Goal: Use online tool/utility: Utilize a website feature to perform a specific function

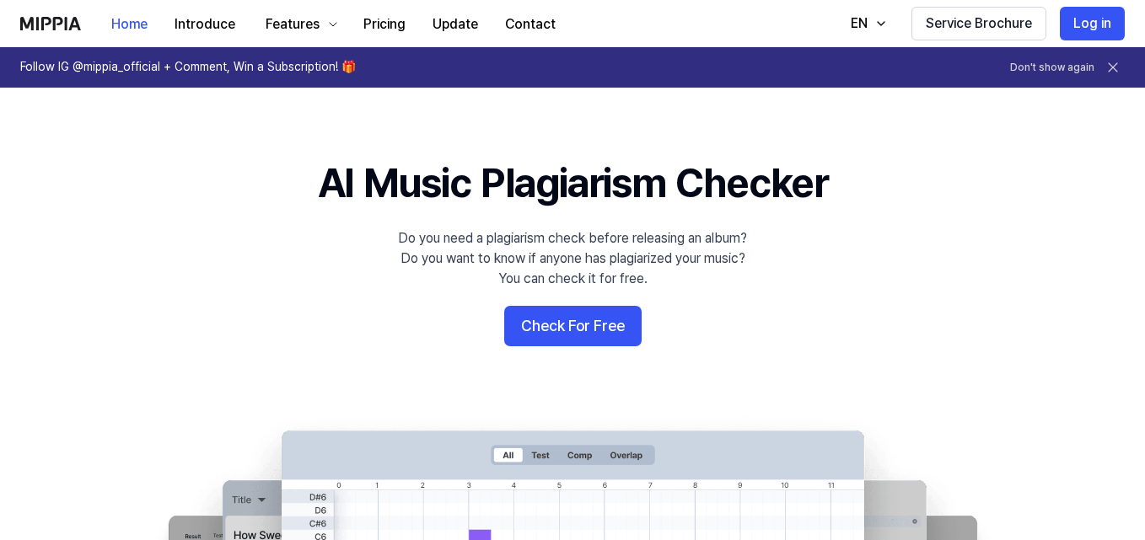
drag, startPoint x: 556, startPoint y: 327, endPoint x: 787, endPoint y: 273, distance: 237.2
click at [559, 328] on button "Check For Free" at bounding box center [572, 326] width 137 height 40
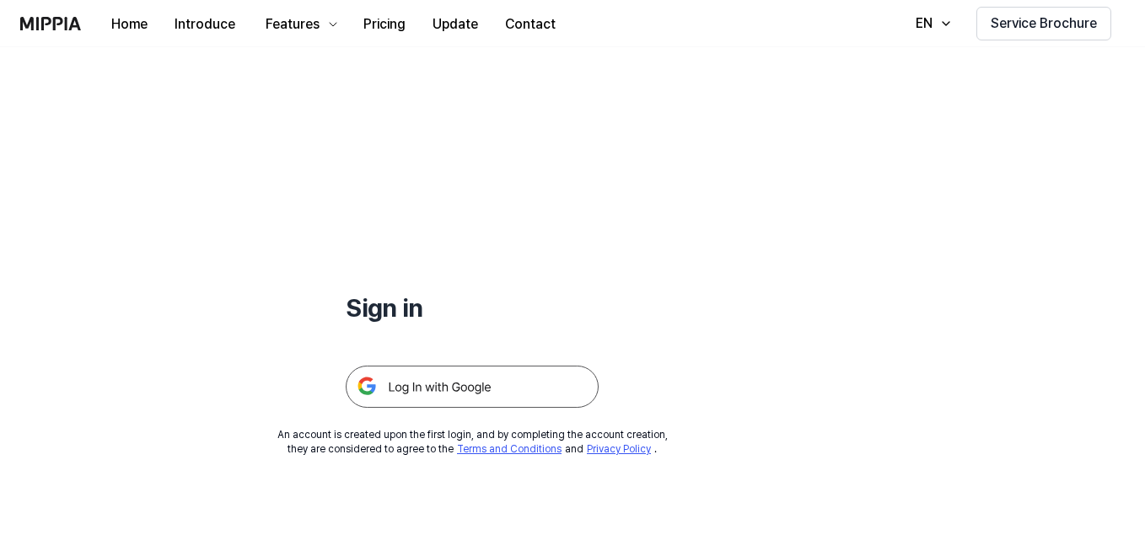
click at [433, 396] on img at bounding box center [472, 387] width 253 height 42
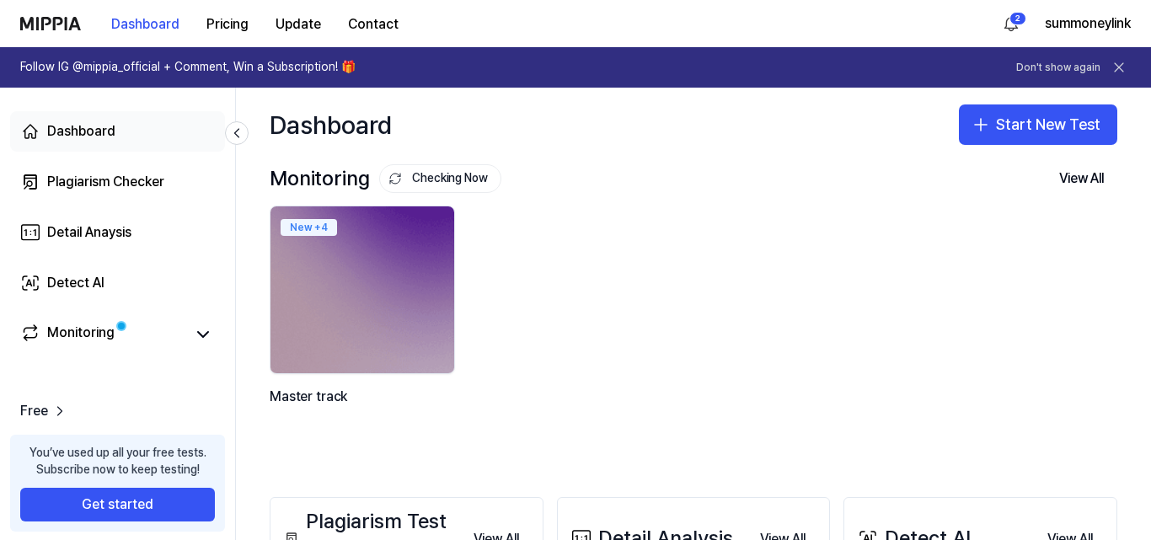
click at [136, 123] on link "Dashboard" at bounding box center [117, 131] width 215 height 40
click at [134, 173] on div "Plagiarism Checker" at bounding box center [105, 182] width 117 height 20
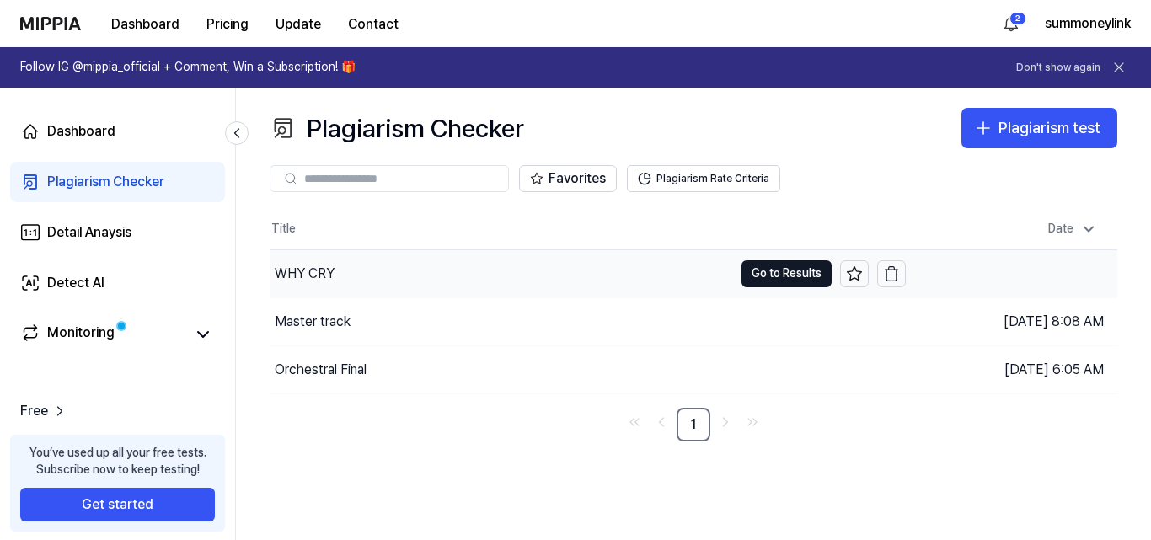
click at [458, 277] on div "WHY CRY" at bounding box center [502, 273] width 464 height 47
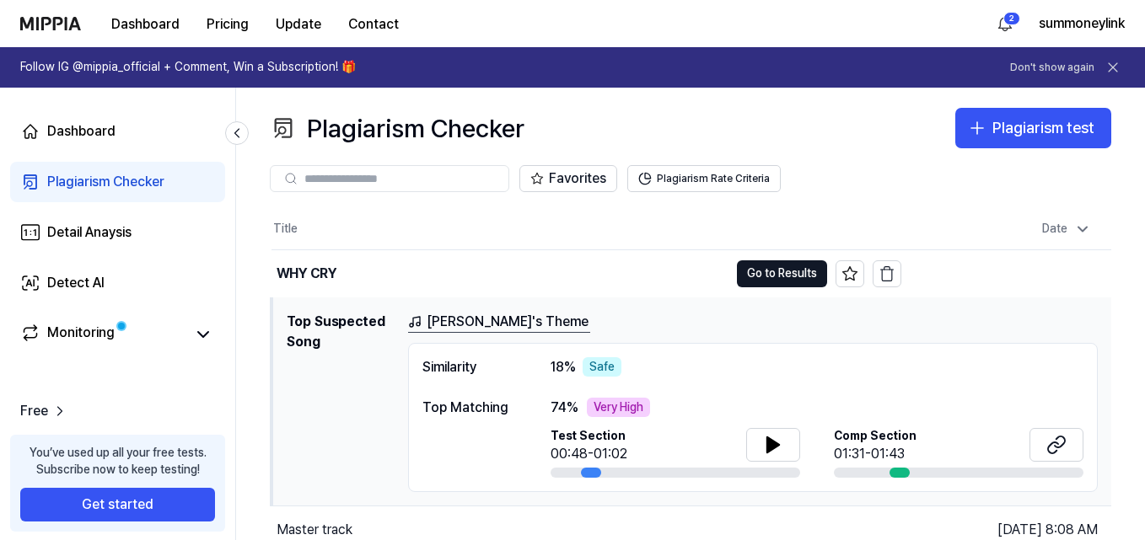
click at [475, 180] on input "text" at bounding box center [401, 178] width 194 height 15
click at [134, 124] on link "Dashboard" at bounding box center [117, 131] width 215 height 40
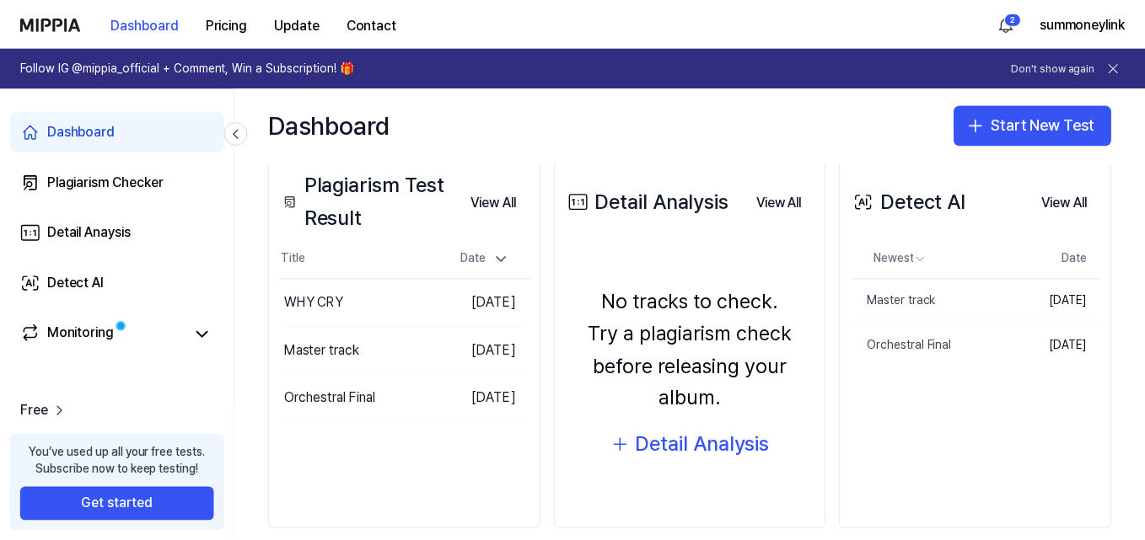
scroll to position [360, 0]
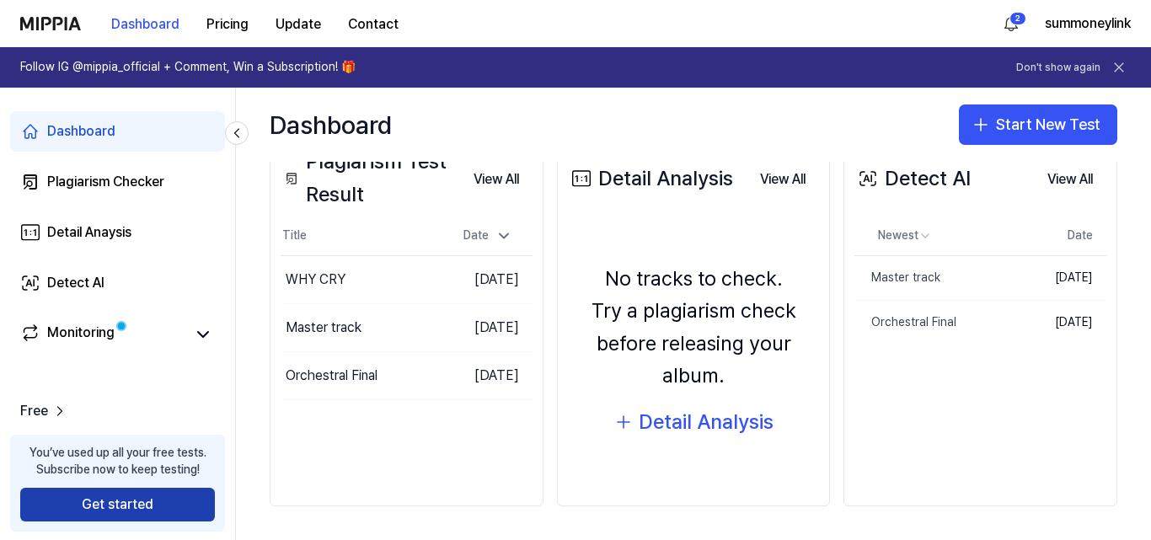
click at [167, 522] on div "You’ve used up all your free tests. Subscribe now to keep testing! Get started" at bounding box center [117, 483] width 215 height 97
click at [154, 502] on button "Get started" at bounding box center [117, 505] width 195 height 34
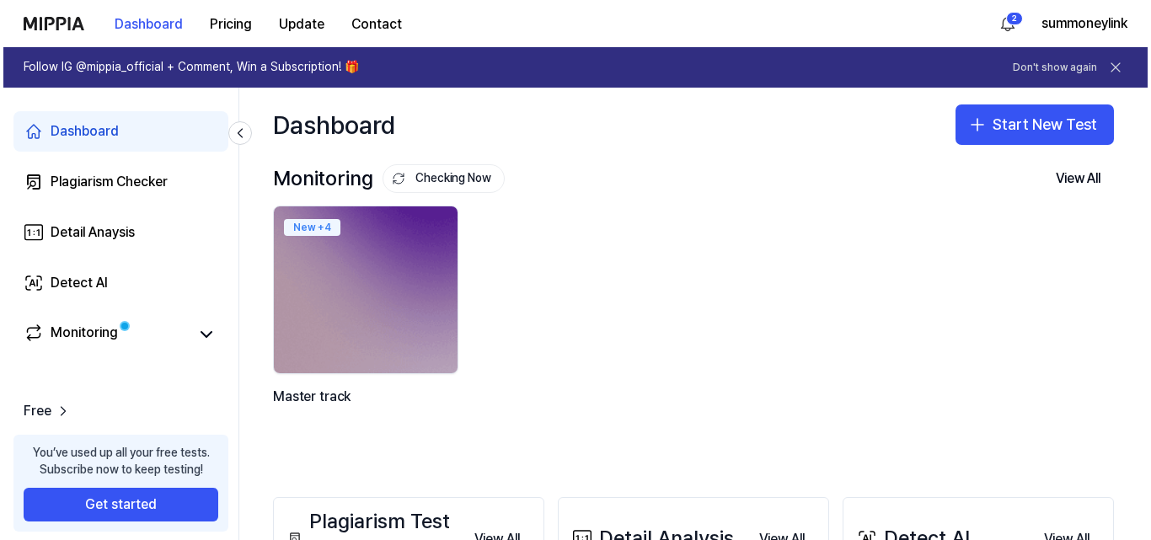
scroll to position [0, 0]
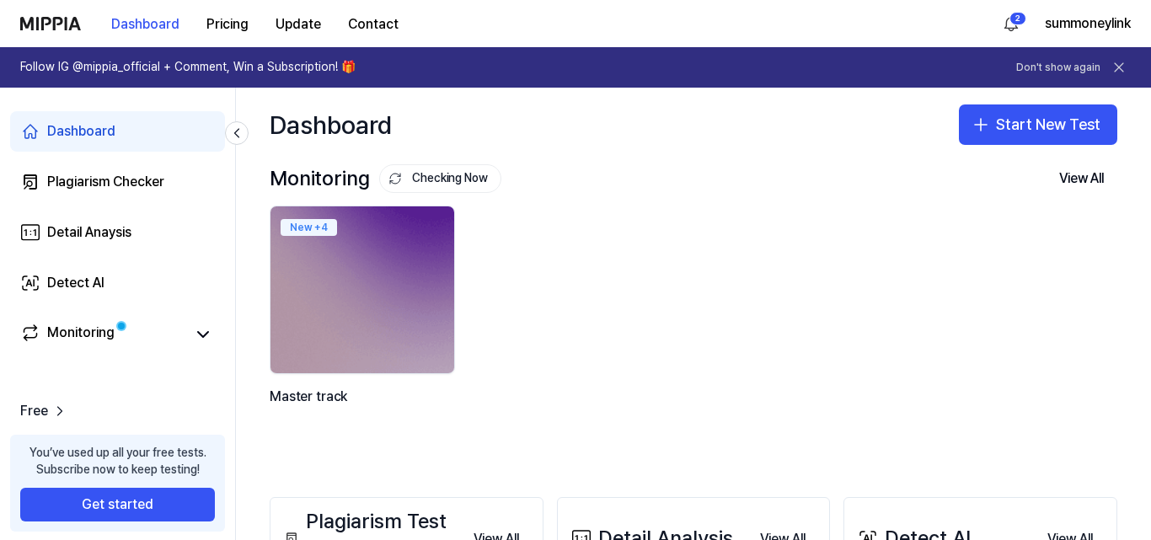
click at [1122, 66] on icon at bounding box center [1119, 67] width 17 height 17
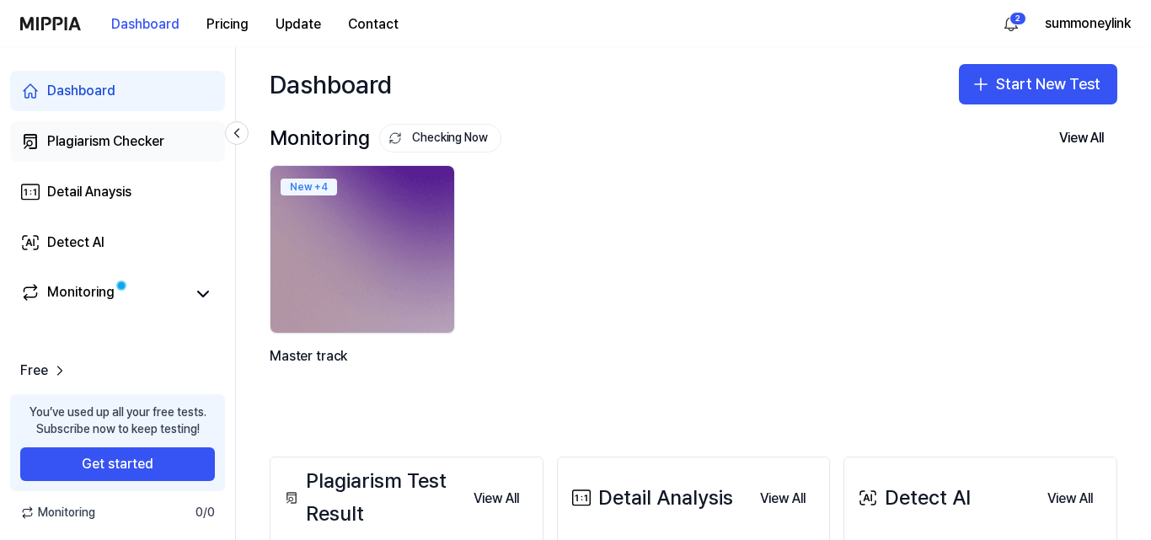
click at [151, 139] on div "Plagiarism Checker" at bounding box center [105, 141] width 117 height 20
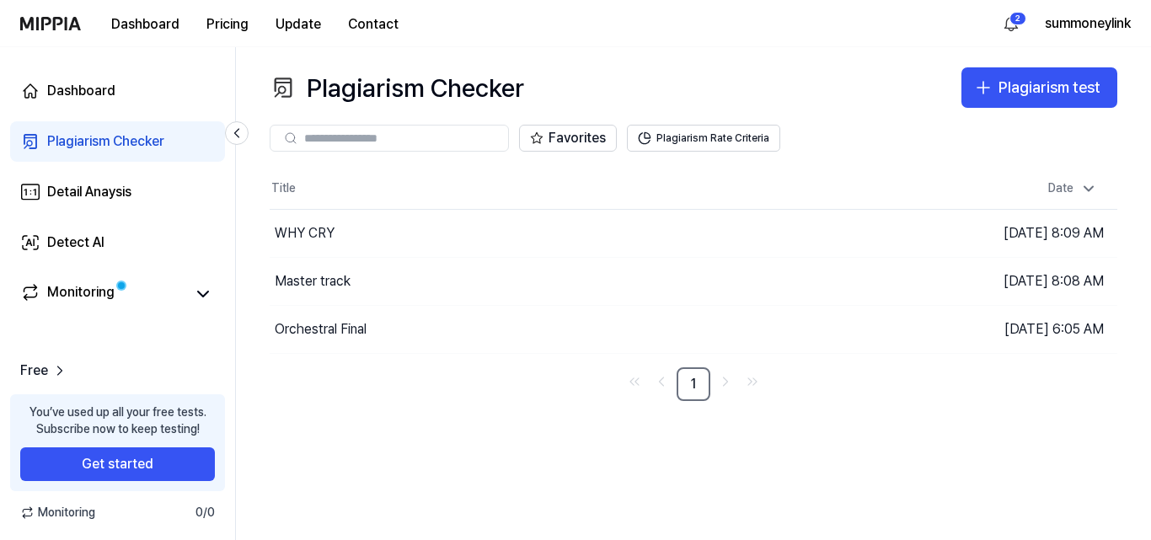
click at [463, 137] on input "text" at bounding box center [401, 138] width 194 height 15
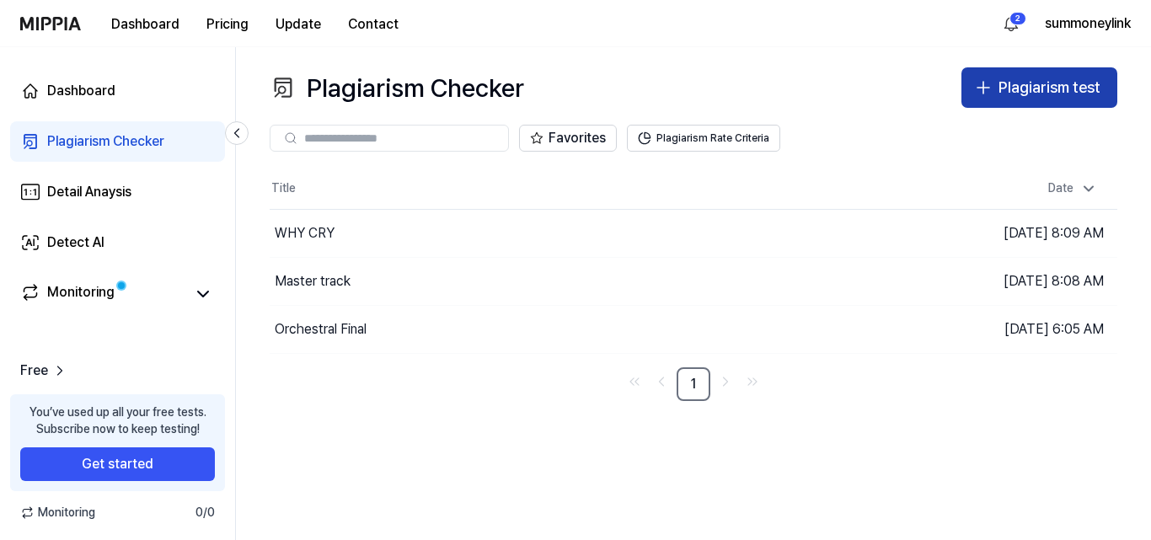
click at [1059, 76] on div "Plagiarism test" at bounding box center [1050, 88] width 102 height 24
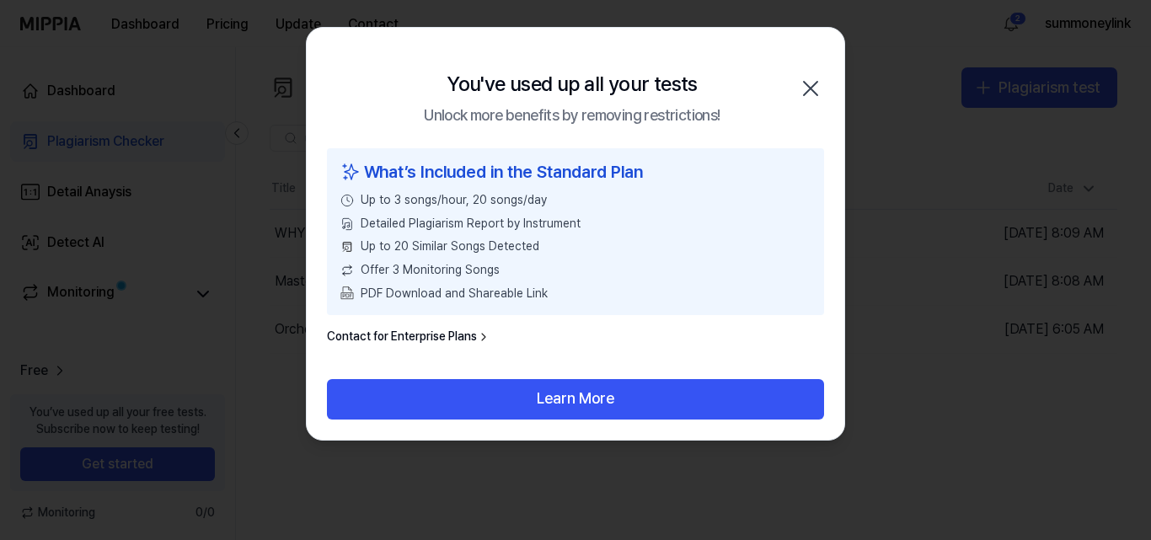
click at [807, 97] on icon "button" at bounding box center [810, 88] width 27 height 27
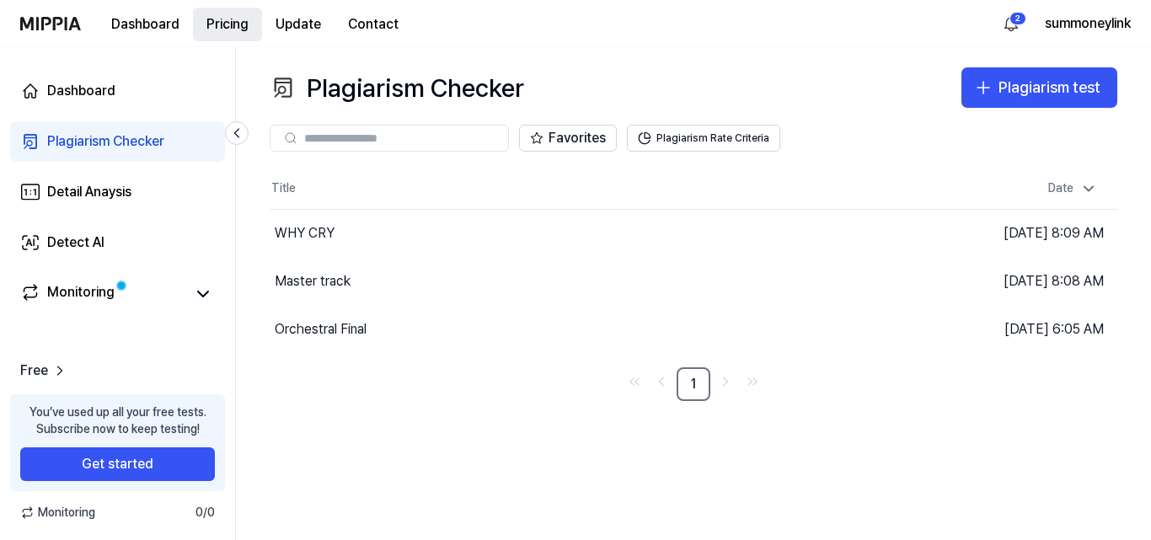
click at [229, 27] on button "Pricing" at bounding box center [227, 25] width 69 height 34
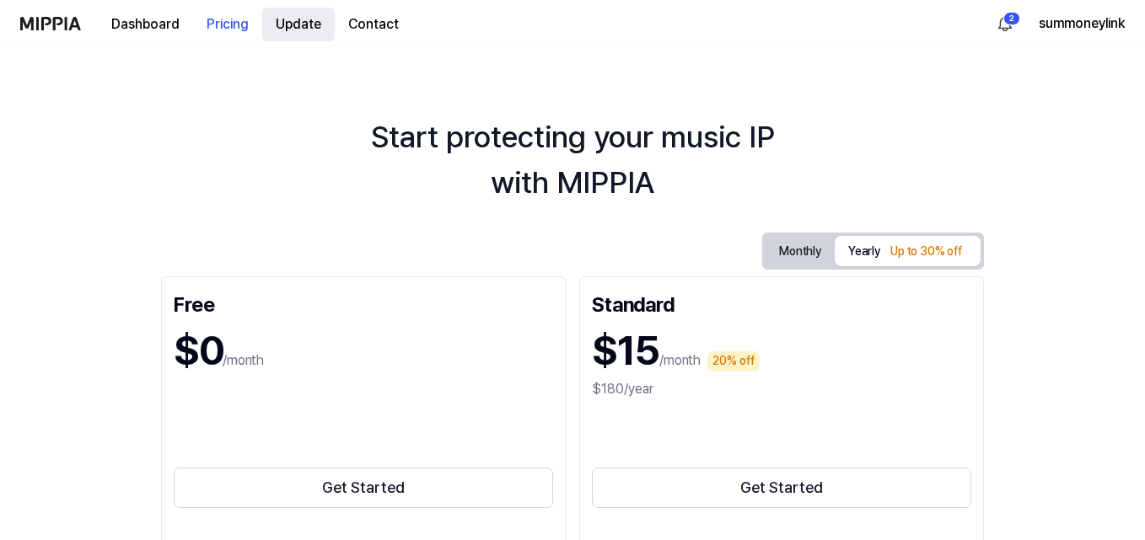
click at [316, 35] on button "Update" at bounding box center [298, 25] width 72 height 34
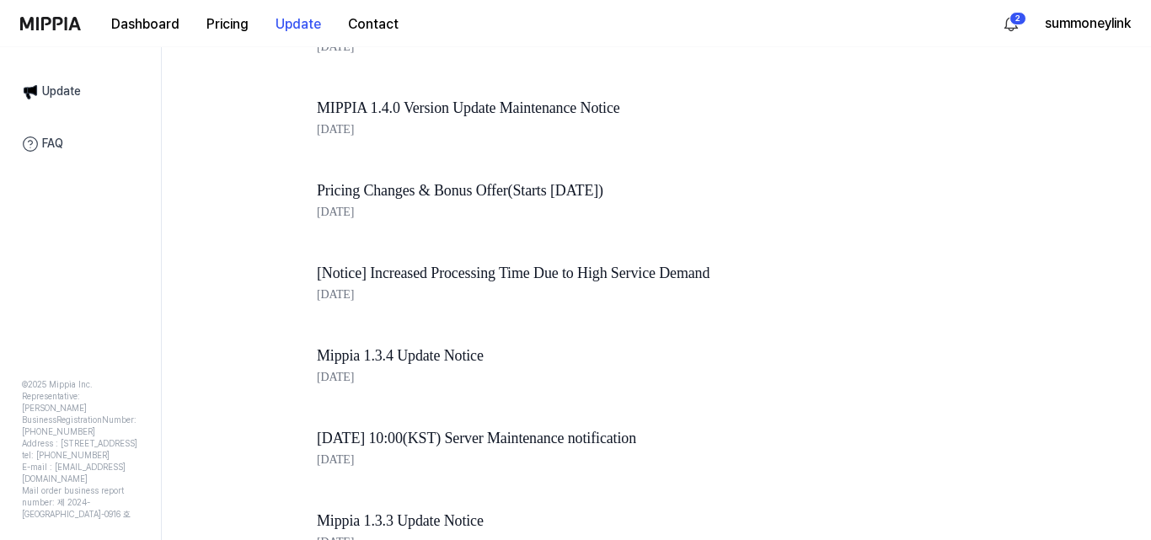
scroll to position [827, 0]
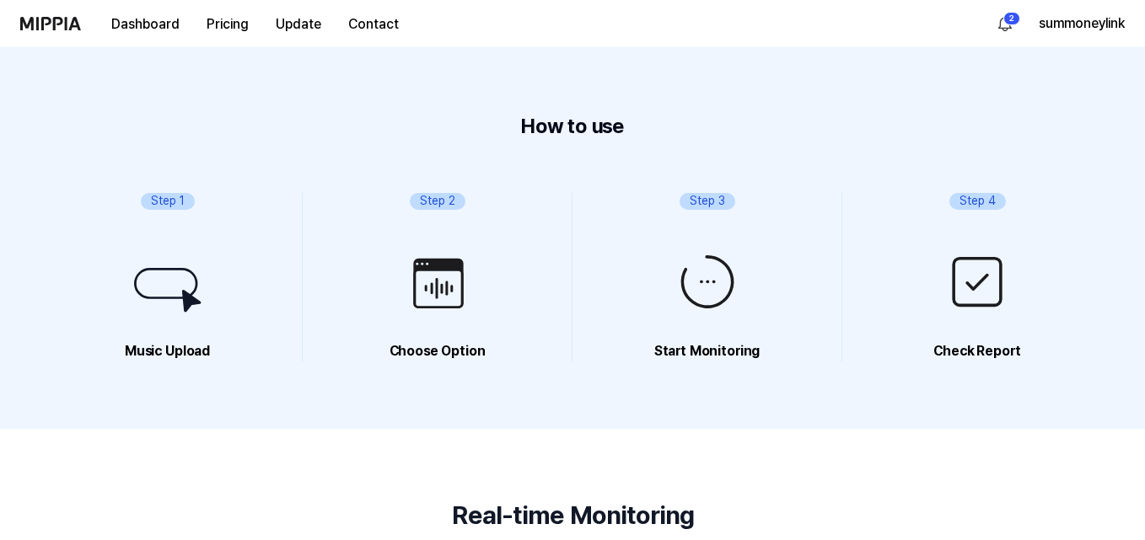
scroll to position [506, 0]
